Goal: Task Accomplishment & Management: Manage account settings

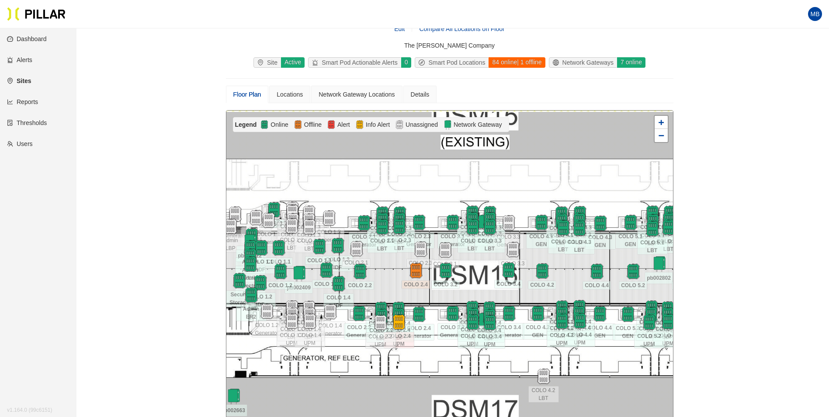
scroll to position [72, 0]
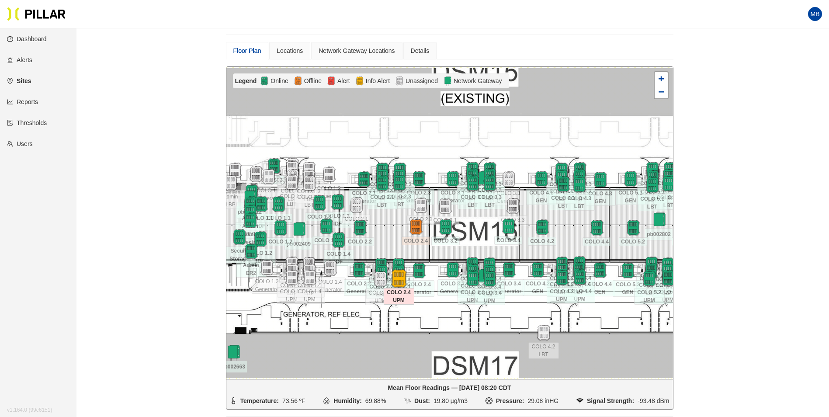
click at [399, 277] on img at bounding box center [398, 278] width 19 height 19
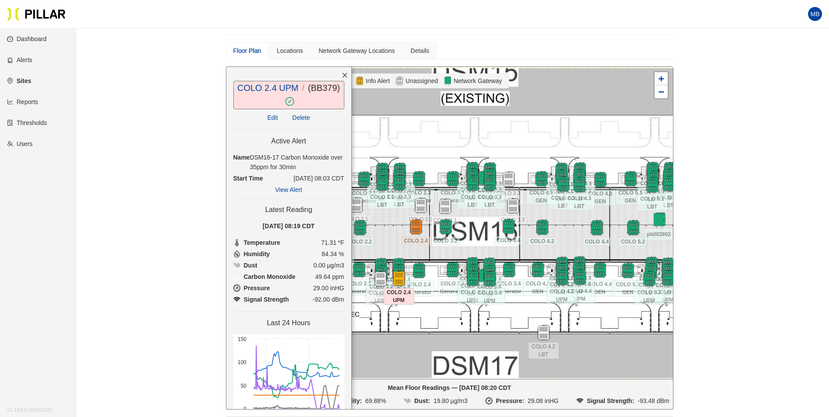
click at [270, 119] on link "Edit" at bounding box center [272, 117] width 10 height 7
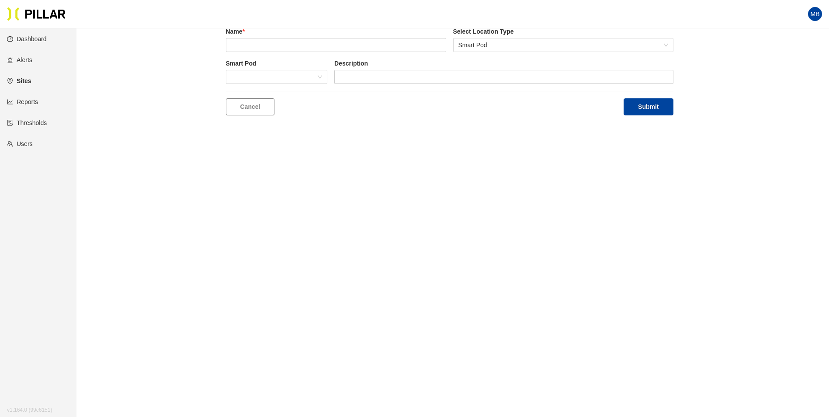
type input "COLO 2.4 UPM"
click at [491, 45] on span "(remove)" at bounding box center [487, 45] width 24 height 10
click at [649, 103] on button "Submit" at bounding box center [647, 106] width 49 height 17
